Goal: Information Seeking & Learning: Learn about a topic

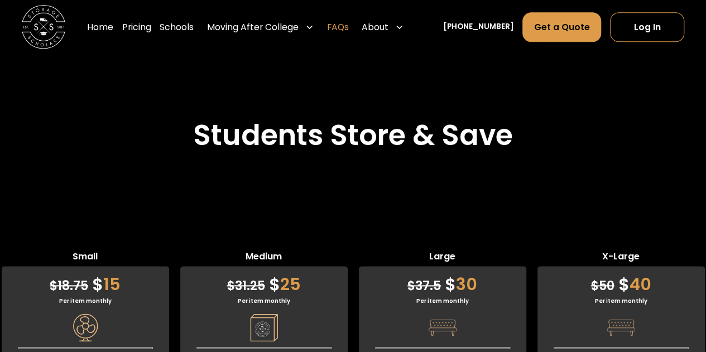
scroll to position [2457, 0]
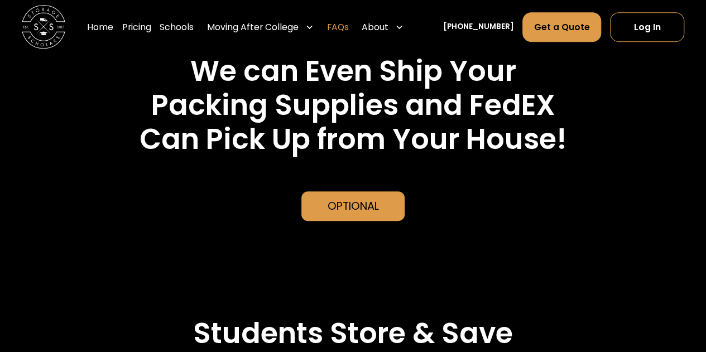
click at [349, 25] on link "FAQs" at bounding box center [338, 27] width 22 height 31
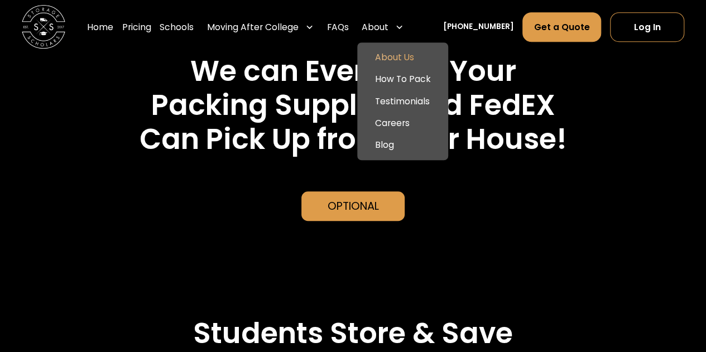
click at [415, 50] on link "About Us" at bounding box center [403, 58] width 82 height 22
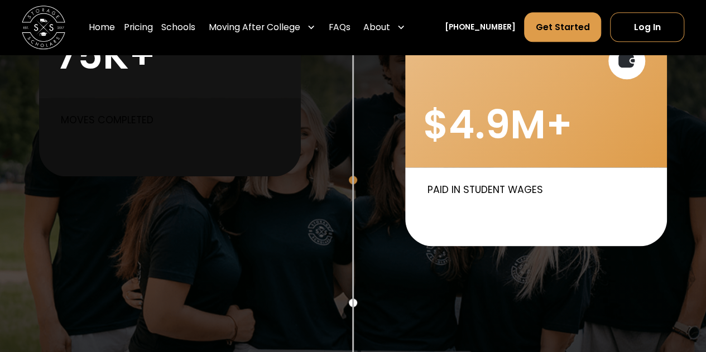
scroll to position [503, 0]
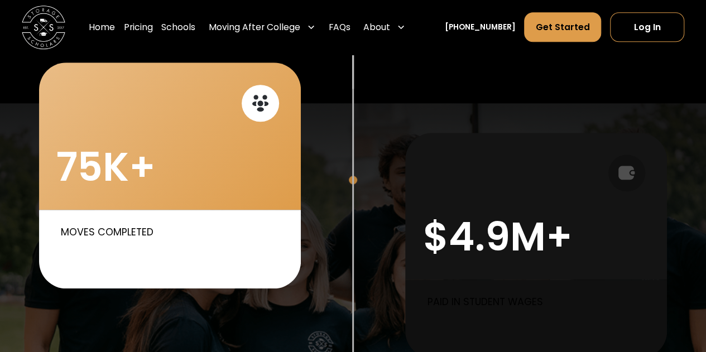
click at [259, 118] on div at bounding box center [260, 103] width 37 height 37
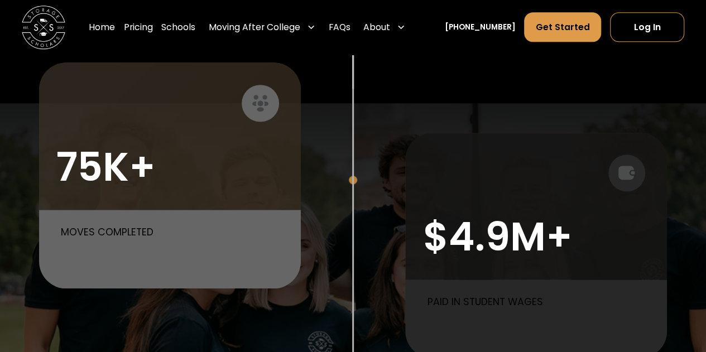
click at [465, 240] on div "$4.9M+" at bounding box center [498, 237] width 150 height 47
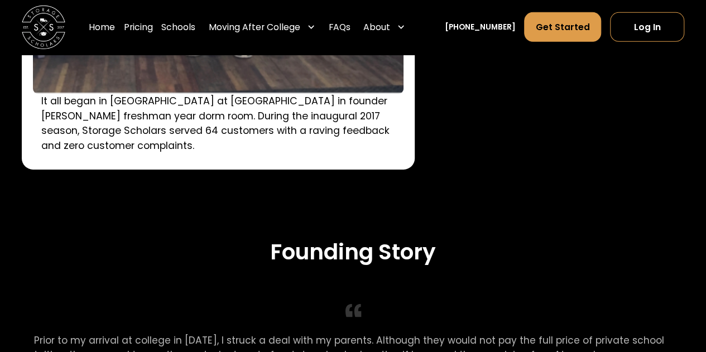
scroll to position [1954, 0]
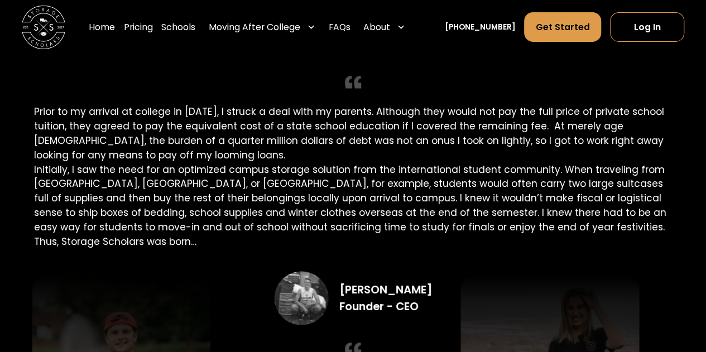
click at [214, 203] on div "Founding Story Prior to my arrival at college in 2016, I struck a deal with my …" at bounding box center [353, 194] width 638 height 356
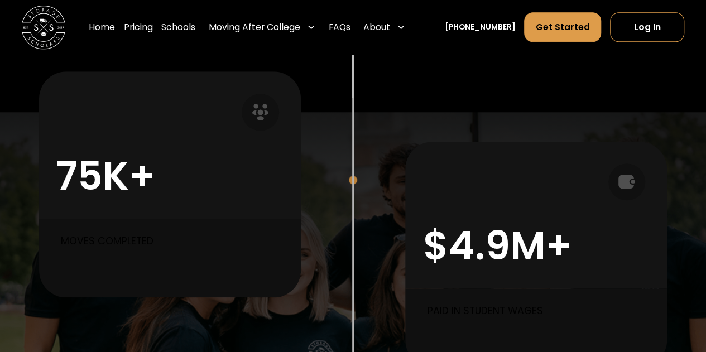
scroll to position [0, 0]
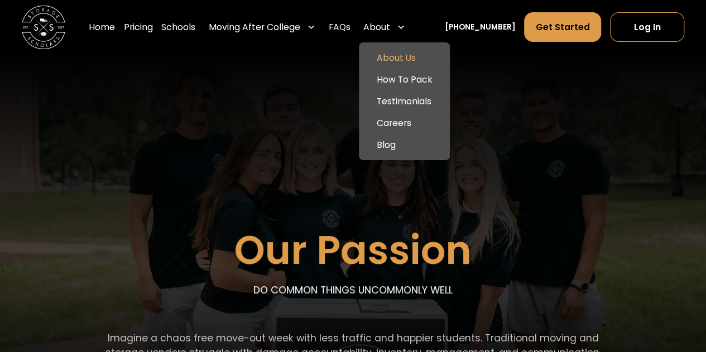
click at [409, 58] on link "About Us" at bounding box center [404, 58] width 82 height 22
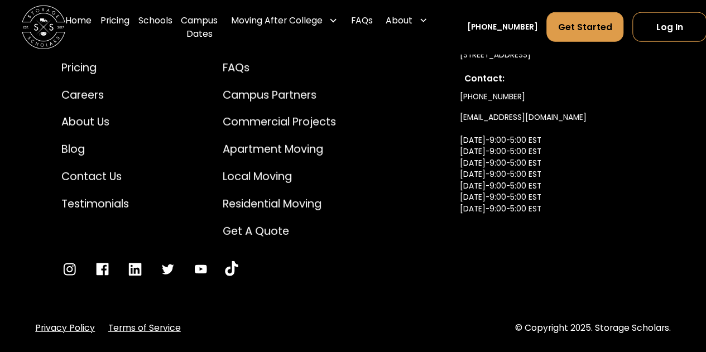
scroll to position [5743, 0]
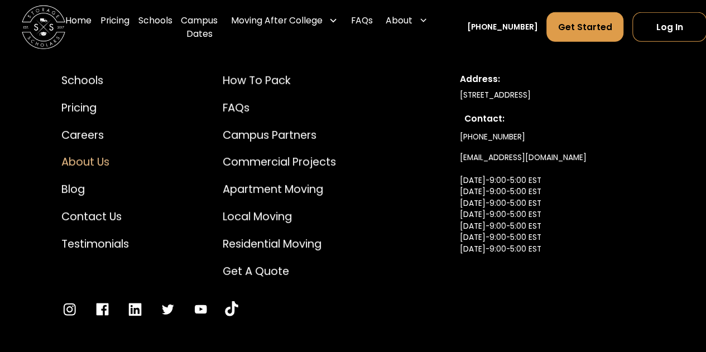
click at [82, 154] on div "About Us" at bounding box center [95, 162] width 68 height 16
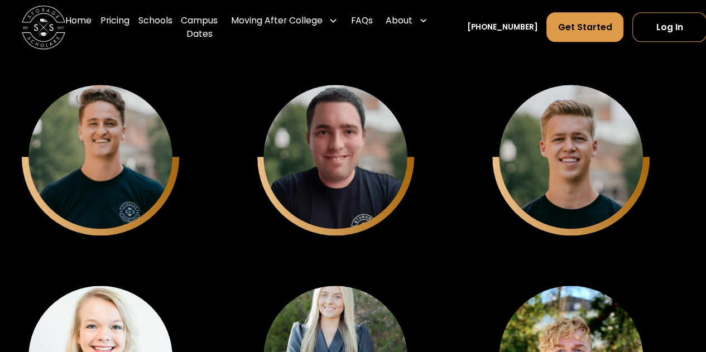
scroll to position [2736, 0]
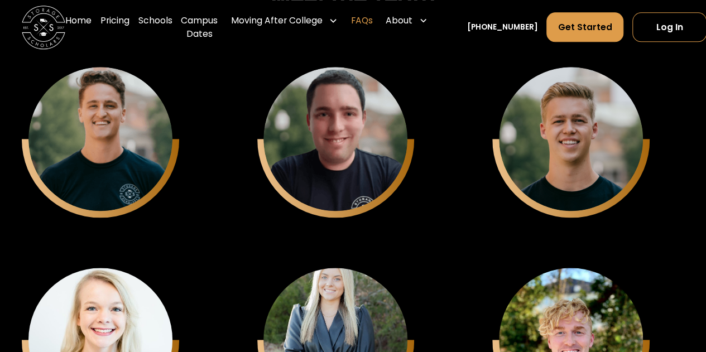
click at [363, 22] on link "FAQs" at bounding box center [362, 28] width 22 height 44
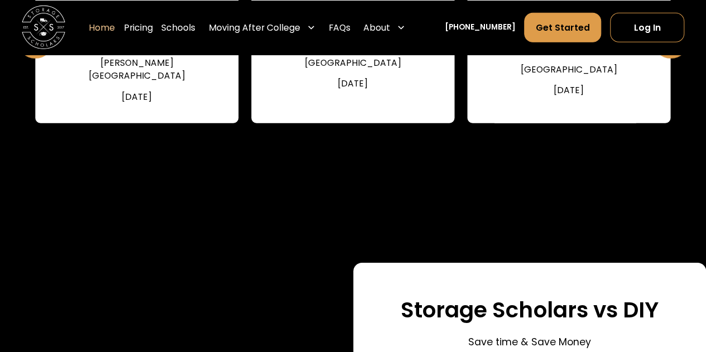
scroll to position [1563, 0]
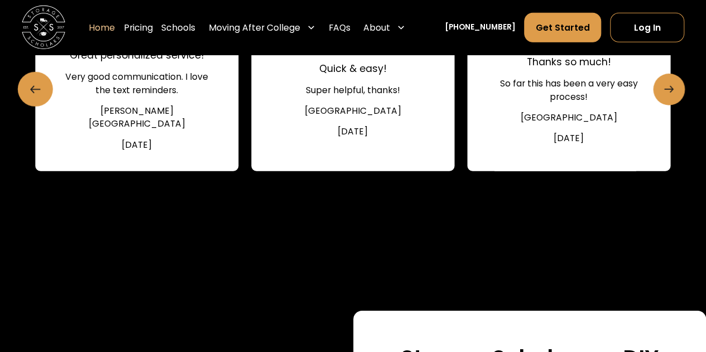
click at [681, 105] on link "Next slide" at bounding box center [668, 89] width 31 height 31
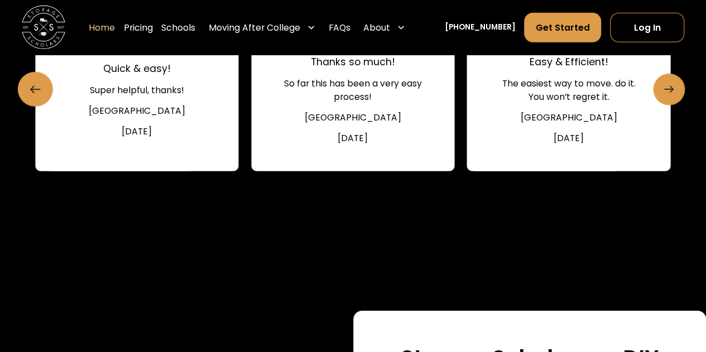
click at [678, 105] on link "Next slide" at bounding box center [668, 89] width 31 height 31
click at [673, 98] on icon "Next slide" at bounding box center [668, 89] width 9 height 17
click at [662, 105] on link "Next slide" at bounding box center [668, 89] width 31 height 31
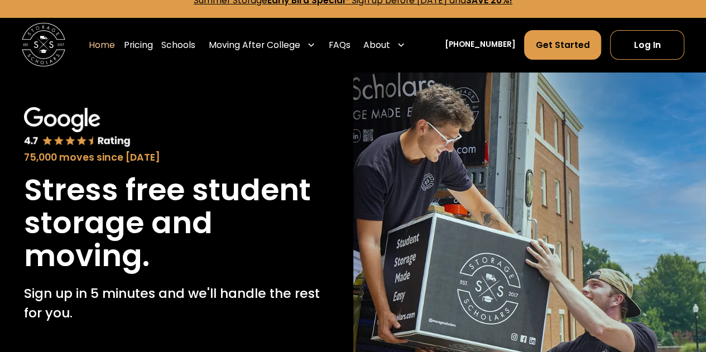
scroll to position [0, 0]
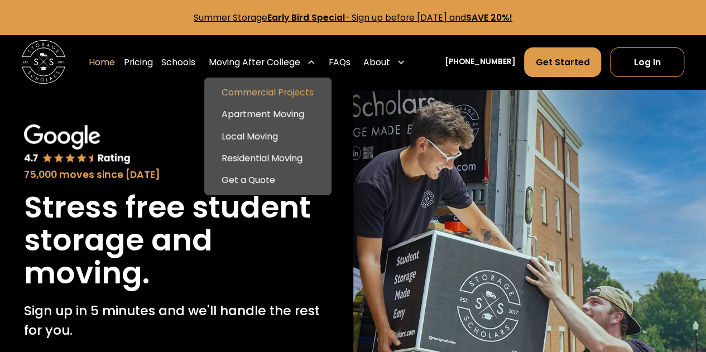
click at [270, 90] on link "Commercial Projects" at bounding box center [268, 93] width 118 height 22
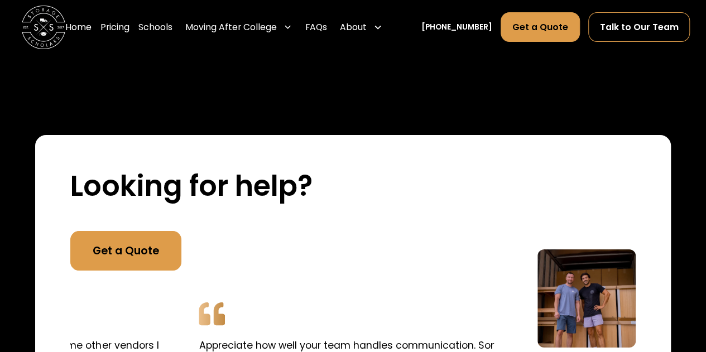
scroll to position [2122, 0]
